Goal: Navigation & Orientation: Locate item on page

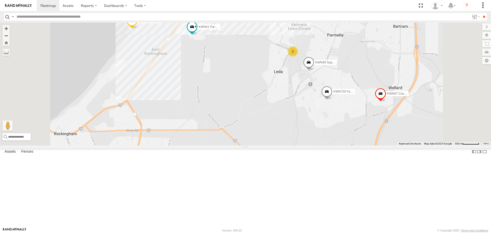
click at [332, 100] on span at bounding box center [326, 93] width 11 height 14
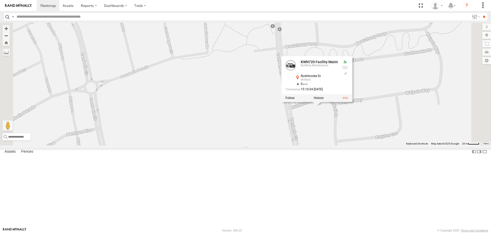
drag, startPoint x: 396, startPoint y: 119, endPoint x: 377, endPoint y: 172, distance: 56.8
click at [377, 145] on div "kwn715 [PERSON_NAME] 1HQN974 Manager buil.Serv 2001087 1IFO858 KWN2158 Coor Ran…" at bounding box center [245, 83] width 491 height 123
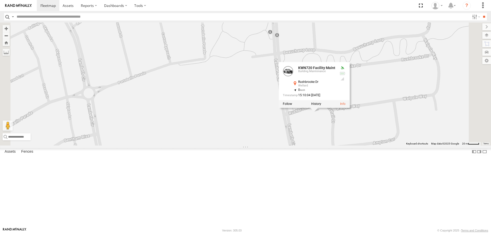
click at [349, 108] on div "KWN720 Facility Maint Building Maintenance [GEOGRAPHIC_DATA][PERSON_NAME] -32.2…" at bounding box center [314, 85] width 71 height 46
click at [399, 145] on div "kwn715 [PERSON_NAME] 1HQN974 Manager buil.Serv 2001087 1IFO858 KWN2158 Coor Ran…" at bounding box center [245, 83] width 491 height 123
click at [435, 117] on div "kwn715 [PERSON_NAME] 1HQN974 Manager buil.Serv 2001087 1IFO858 KWN2158 Coor Ran…" at bounding box center [245, 83] width 491 height 123
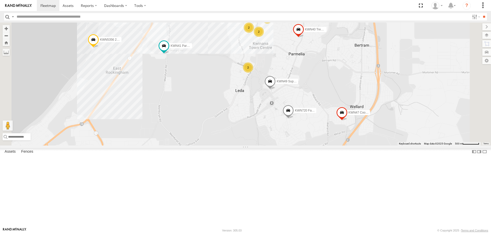
click at [276, 90] on span at bounding box center [269, 83] width 11 height 14
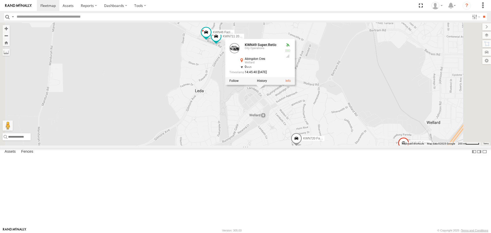
click at [217, 126] on div "kwn715 [PERSON_NAME] 1HQN974 Manager buil.Serv 2001087 1IFO858 KWN2158 Coor Ran…" at bounding box center [245, 83] width 491 height 123
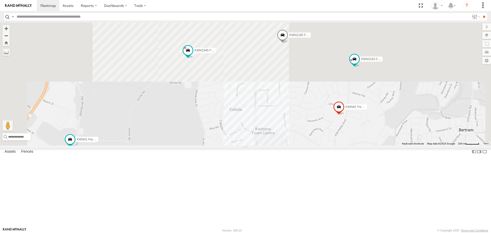
drag, startPoint x: 297, startPoint y: 109, endPoint x: 318, endPoint y: 242, distance: 134.3
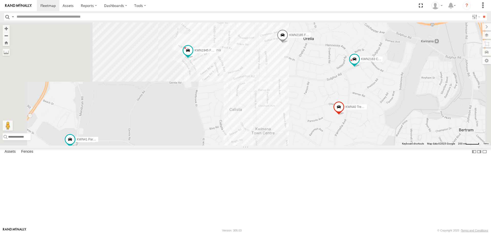
click at [318, 233] on html at bounding box center [245, 116] width 491 height 233
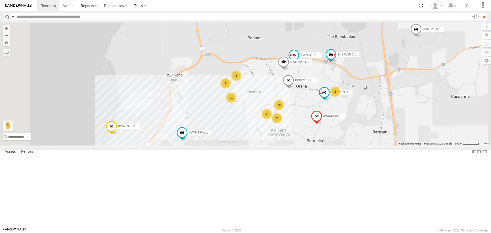
click at [298, 60] on span at bounding box center [293, 55] width 9 height 9
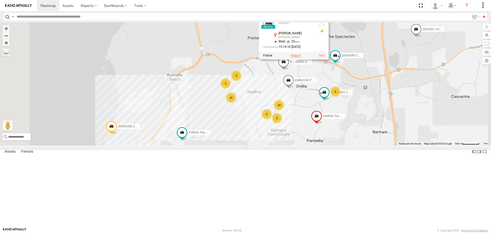
click at [301, 58] on label at bounding box center [296, 56] width 10 height 4
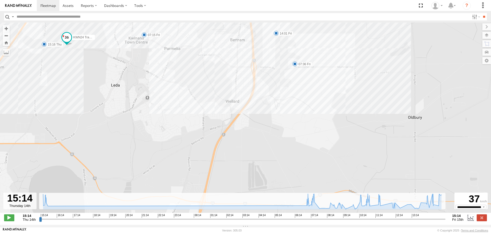
drag, startPoint x: 356, startPoint y: 191, endPoint x: 306, endPoint y: 94, distance: 109.3
click at [306, 94] on div "KWN24 Tractor 15:16 Thu 15:32 Thu 07:15 Fri 07:36 Fri 10:55 Fri 11:34 Fri 12:54…" at bounding box center [245, 120] width 491 height 196
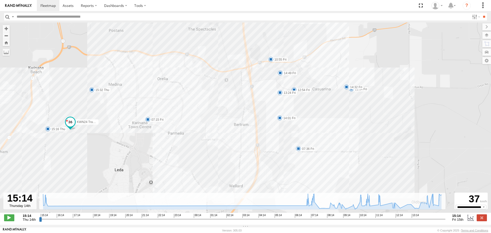
drag, startPoint x: 280, startPoint y: 91, endPoint x: 277, endPoint y: 174, distance: 82.6
click at [283, 176] on div "KWN24 Tractor 15:16 Thu 15:32 Thu 07:15 Fri 07:36 Fri 10:55 Fri 11:34 Fri 12:54…" at bounding box center [245, 120] width 491 height 196
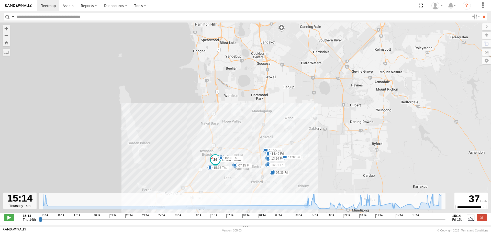
click at [10, 17] on input "button" at bounding box center [7, 16] width 7 height 7
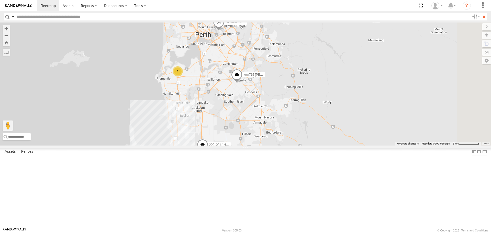
drag, startPoint x: 316, startPoint y: 64, endPoint x: 278, endPoint y: 150, distance: 93.7
click at [278, 145] on div "KWN5356 2001086 Camera Trailer Rangers 2001021 1HRP487 Toyota Admin kwn715 [PER…" at bounding box center [245, 83] width 491 height 123
click at [289, 16] on span at bounding box center [282, 10] width 11 height 14
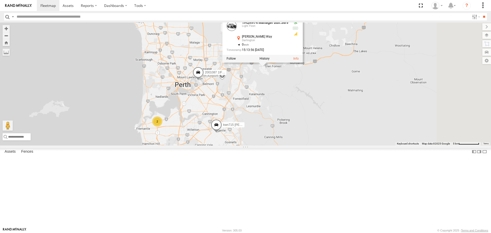
drag, startPoint x: 368, startPoint y: 90, endPoint x: 351, endPoint y: 122, distance: 36.9
click at [351, 122] on div "KWN5356 2001086 Camera Trailer Rangers 2001021 1HRP487 Toyota Admin kwn715 [PER…" at bounding box center [245, 83] width 491 height 123
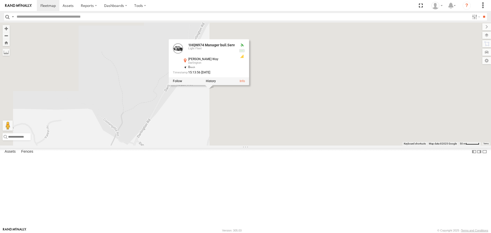
drag, startPoint x: 279, startPoint y: 124, endPoint x: 282, endPoint y: 153, distance: 29.1
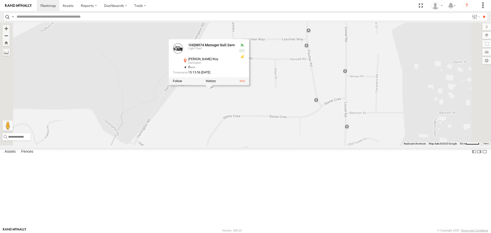
click at [282, 145] on div "KWN5356 2001086 Camera Trailer Rangers 2001021 1HRP487 Toyota Admin kwn715 [PER…" at bounding box center [245, 83] width 491 height 123
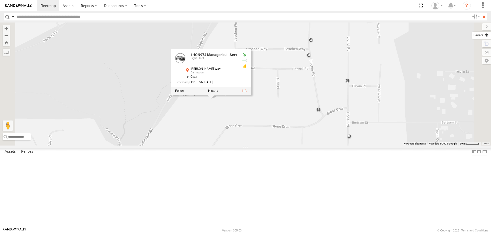
click at [488, 35] on label at bounding box center [481, 35] width 19 height 7
click at [0, 0] on label at bounding box center [0, 0] width 0 height 0
click at [0, 0] on span "Satellite" at bounding box center [0, 0] width 0 height 0
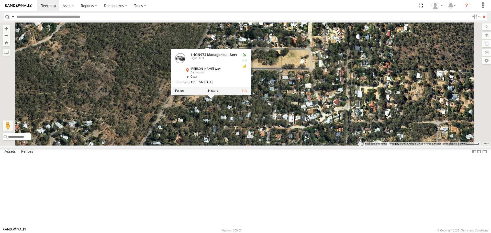
drag, startPoint x: 273, startPoint y: 161, endPoint x: 277, endPoint y: 148, distance: 12.8
click at [273, 145] on div "KWN5356 2001086 Camera Trailer Rangers 2001021 1HRP487 Toyota Admin kwn715 [PER…" at bounding box center [245, 83] width 491 height 123
click at [345, 113] on div "KWN5356 2001086 Camera Trailer Rangers 2001021 1HRP487 Toyota Admin kwn715 [PER…" at bounding box center [245, 83] width 491 height 123
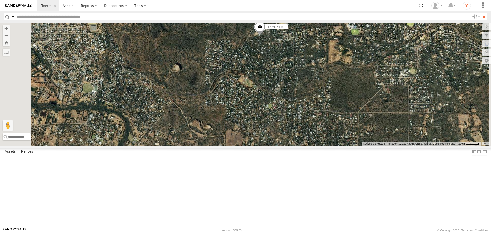
drag, startPoint x: 327, startPoint y: 188, endPoint x: 332, endPoint y: 98, distance: 90.4
click at [332, 98] on div "KWN5356 2001086 Camera Trailer Rangers 2001021 1HRP487 Toyota Admin kwn715 [PER…" at bounding box center [245, 83] width 491 height 123
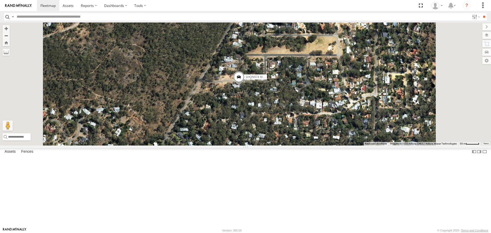
drag, startPoint x: 282, startPoint y: 173, endPoint x: 277, endPoint y: 198, distance: 25.6
click at [277, 145] on div "KWN5356 2001086 Camera Trailer Rangers 2001021 1HRP487 Toyota Admin kwn715 [PER…" at bounding box center [245, 83] width 491 height 123
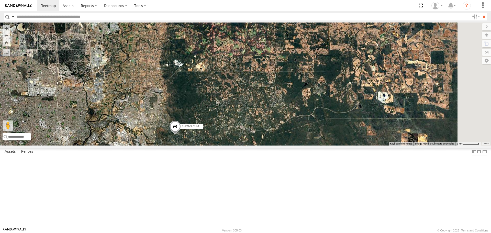
drag, startPoint x: 212, startPoint y: 180, endPoint x: 399, endPoint y: 69, distance: 217.6
click at [399, 69] on div "KWN5356 2001086 Camera Trailer Rangers 2001021 1HRP487 Toyota Admin kwn715 [PER…" at bounding box center [245, 83] width 491 height 123
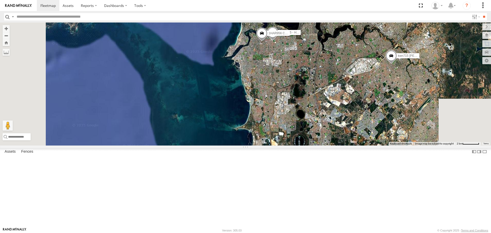
click at [6, 16] on input "button" at bounding box center [7, 16] width 7 height 7
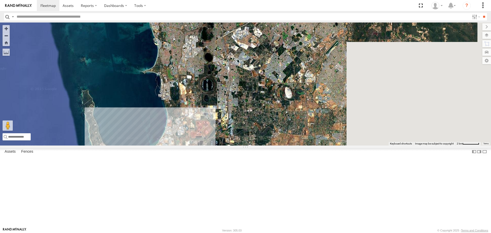
drag, startPoint x: 341, startPoint y: 173, endPoint x: 237, endPoint y: 70, distance: 146.4
click at [237, 70] on div "1IOC645 - HiAce kwn715 [PERSON_NAME] 1HAR956 Coor. Stat. Planing" at bounding box center [245, 83] width 491 height 123
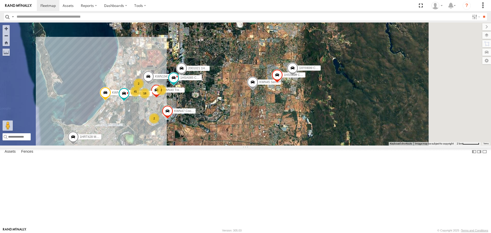
click at [283, 83] on span at bounding box center [276, 77] width 11 height 14
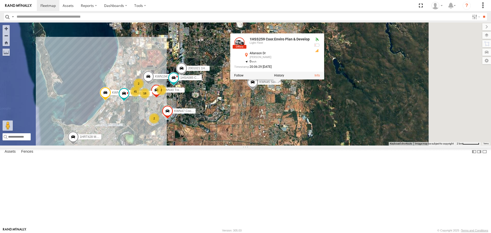
click at [336, 145] on div "1IOC645 - HiAce kwn715 [PERSON_NAME] 1HAR956 Coor. Stat. Planing 18 KWN5356 200…" at bounding box center [245, 83] width 491 height 123
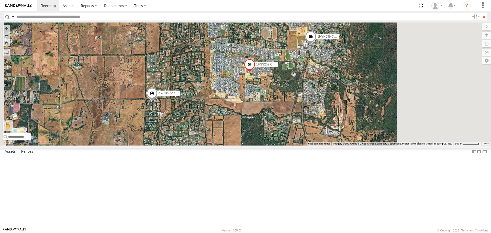
drag, startPoint x: 318, startPoint y: 137, endPoint x: 276, endPoint y: 148, distance: 43.5
click at [276, 145] on div "1IOC645 - HiAce kwn715 [PERSON_NAME] 1HAR956 Coor. Stat. Planing KWN5356 200108…" at bounding box center [245, 83] width 491 height 123
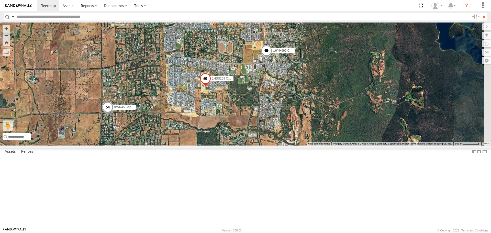
click at [272, 59] on span at bounding box center [266, 52] width 11 height 14
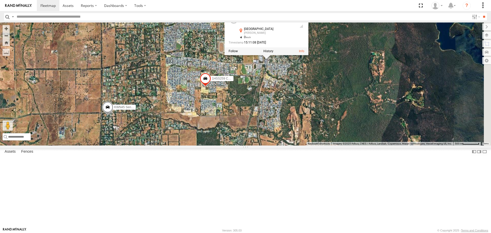
click at [326, 120] on div "1IOC645 - HiAce kwn715 [PERSON_NAME] 1HAR956 Coor. Stat. Planing KWN5356 200108…" at bounding box center [245, 83] width 491 height 123
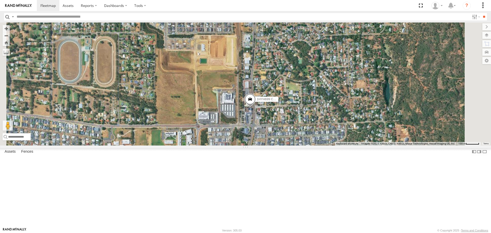
click at [7, 16] on input "button" at bounding box center [7, 16] width 7 height 7
click at [0, 0] on span "Default" at bounding box center [0, 0] width 0 height 0
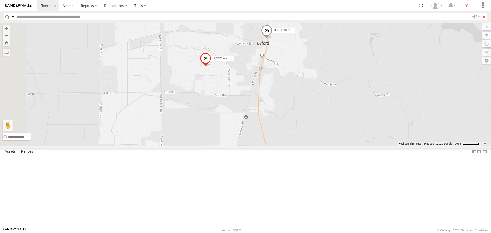
drag, startPoint x: 238, startPoint y: 188, endPoint x: 291, endPoint y: 112, distance: 93.3
click at [291, 112] on div "1HYH699 Coor.Engage & Place 1HSS259 Coor.Enviro Plan & Develop" at bounding box center [245, 83] width 491 height 123
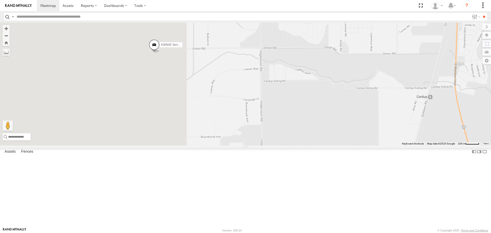
drag, startPoint x: 225, startPoint y: 157, endPoint x: 354, endPoint y: 104, distance: 139.1
click at [353, 106] on div "1HYH699 Coor.Engage & Place 1HSS259 Coor.Enviro Plan & Develop KWN45 Senior Hort" at bounding box center [245, 83] width 491 height 123
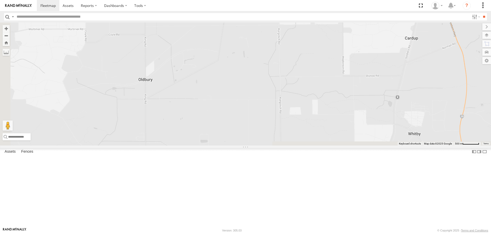
drag, startPoint x: 297, startPoint y: 158, endPoint x: 362, endPoint y: 64, distance: 115.1
click at [362, 63] on div "1HYH699 Coor.Engage & Place 1HSS259 Coor.Enviro Plan & Develop KWN45 Senior Hort" at bounding box center [245, 83] width 491 height 123
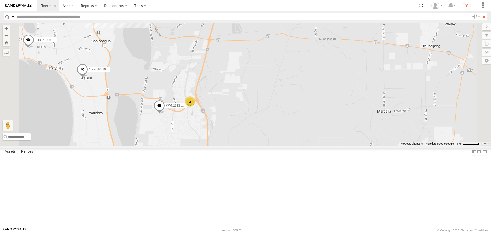
click at [165, 114] on span at bounding box center [159, 107] width 11 height 14
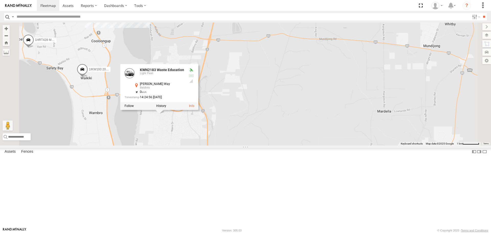
click at [216, 145] on div "1HYH699 Coor.Engage & Place 1HSS259 Coor.Enviro Plan & Develop KWN45 Senior Hor…" at bounding box center [245, 83] width 491 height 123
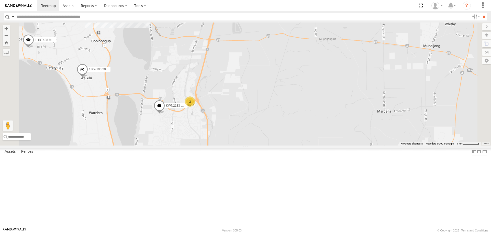
click at [88, 77] on span at bounding box center [82, 71] width 11 height 14
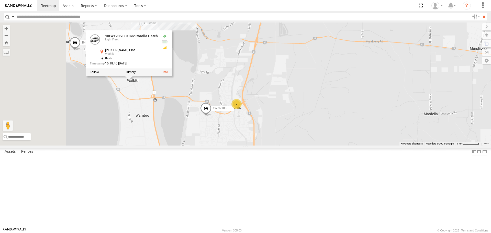
drag, startPoint x: 156, startPoint y: 133, endPoint x: 203, endPoint y: 136, distance: 47.6
click at [203, 136] on div "1HYH699 Coor.Engage & Place 1HSS259 Coor.Enviro Plan & Develop KWN45 Senior Hor…" at bounding box center [245, 83] width 491 height 123
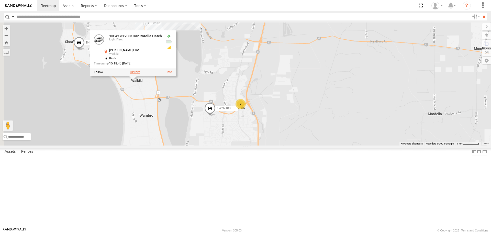
click at [140, 74] on label at bounding box center [135, 73] width 10 height 4
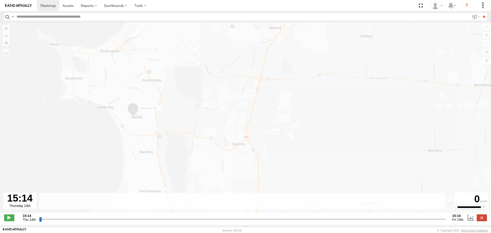
type input "**********"
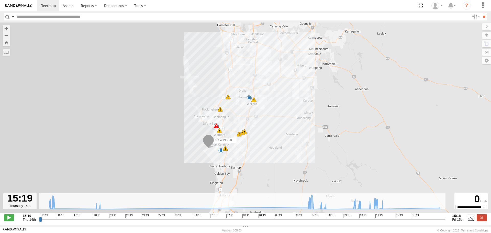
click at [8, 17] on input "button" at bounding box center [7, 16] width 7 height 7
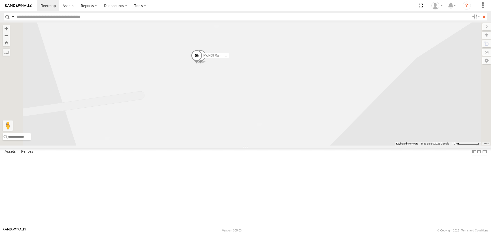
click at [202, 64] on span at bounding box center [196, 57] width 11 height 14
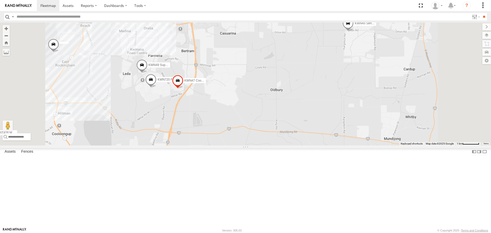
drag, startPoint x: 223, startPoint y: 83, endPoint x: 216, endPoint y: 171, distance: 87.4
click at [216, 145] on div "1HRT428 Manager IT KWN45 Senior Hort 1IKW193 2001092 Corolla Hatch KWN720 Facil…" at bounding box center [245, 83] width 491 height 123
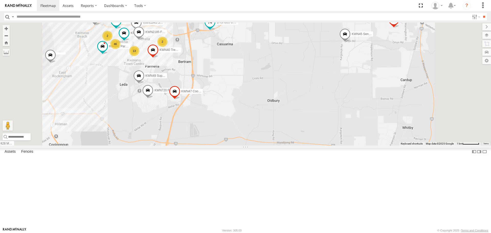
click at [214, 27] on span at bounding box center [209, 22] width 9 height 9
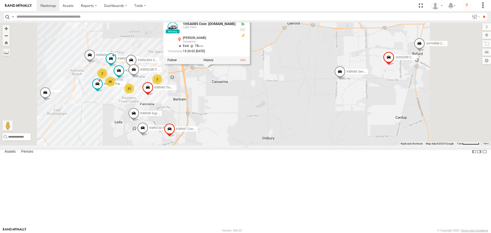
drag, startPoint x: 271, startPoint y: 132, endPoint x: 268, endPoint y: 154, distance: 22.6
click at [268, 145] on div "1HRT428 Manager IT KWN45 Senior Hort 1IKW193 2001092 Corolla Hatch KWN720 Facil…" at bounding box center [245, 83] width 491 height 123
click at [306, 135] on div "1HRT428 Manager IT KWN45 Senior Hort 1IKW193 2001092 Corolla Hatch KWN720 Facil…" at bounding box center [245, 83] width 491 height 123
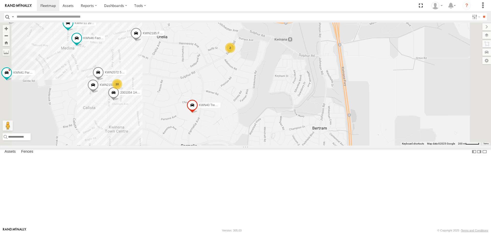
click at [142, 42] on span at bounding box center [135, 35] width 11 height 14
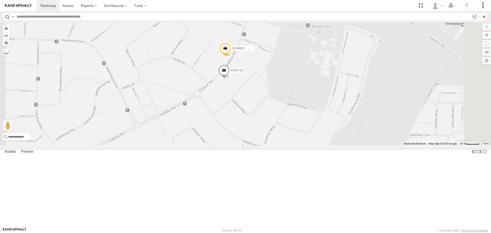
click at [231, 57] on span at bounding box center [225, 50] width 11 height 14
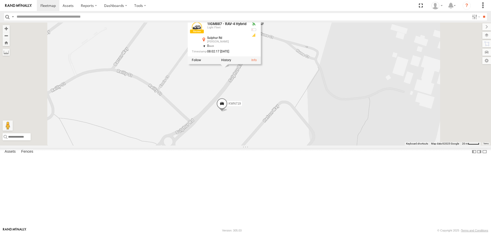
click at [228, 112] on span at bounding box center [221, 105] width 11 height 14
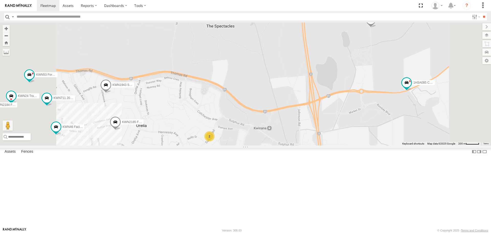
click at [248, 145] on div "1HRT428 Manager IT KWN45 Senior Hort 1IKW193 2001092 Corolla Hatch KWN720 Facil…" at bounding box center [245, 83] width 491 height 123
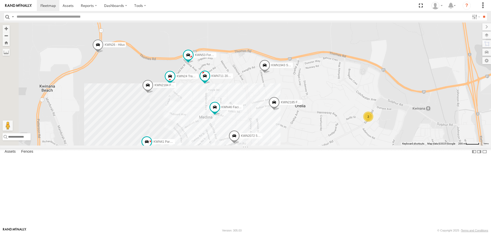
drag, startPoint x: 304, startPoint y: 178, endPoint x: 391, endPoint y: 166, distance: 87.8
click at [391, 145] on div "1HRT428 Manager IT KWN45 Senior Hort 1IKW193 2001092 Corolla Hatch KWN720 Facil…" at bounding box center [245, 83] width 491 height 123
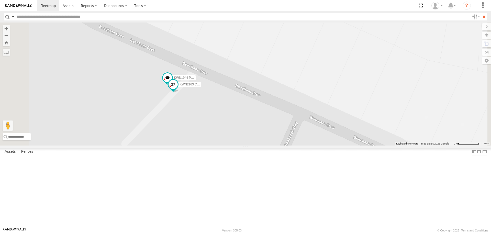
click at [178, 89] on span at bounding box center [172, 84] width 9 height 9
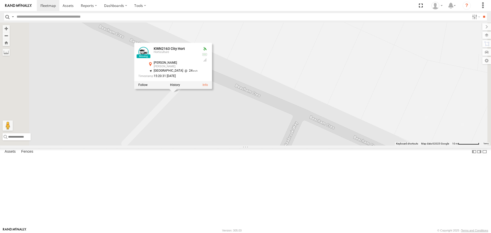
click at [236, 145] on div "1HRT428 Manager IT KWN45 Senior Hort 1IKW193 2001092 Corolla Hatch KWN720 Facil…" at bounding box center [245, 83] width 491 height 123
